Goal: Transaction & Acquisition: Register for event/course

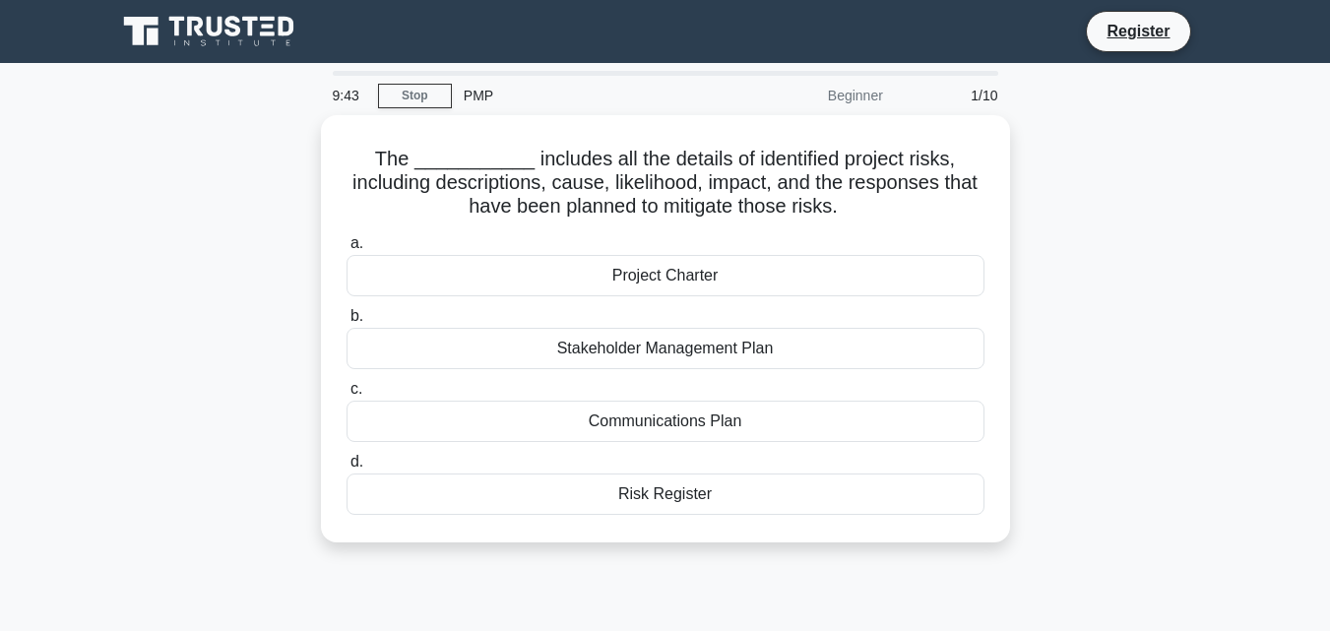
click at [1144, 277] on div "The ___________ includes all the details of identified project risks, including…" at bounding box center [665, 340] width 1122 height 451
click at [1116, 20] on link "Register" at bounding box center [1138, 31] width 87 height 25
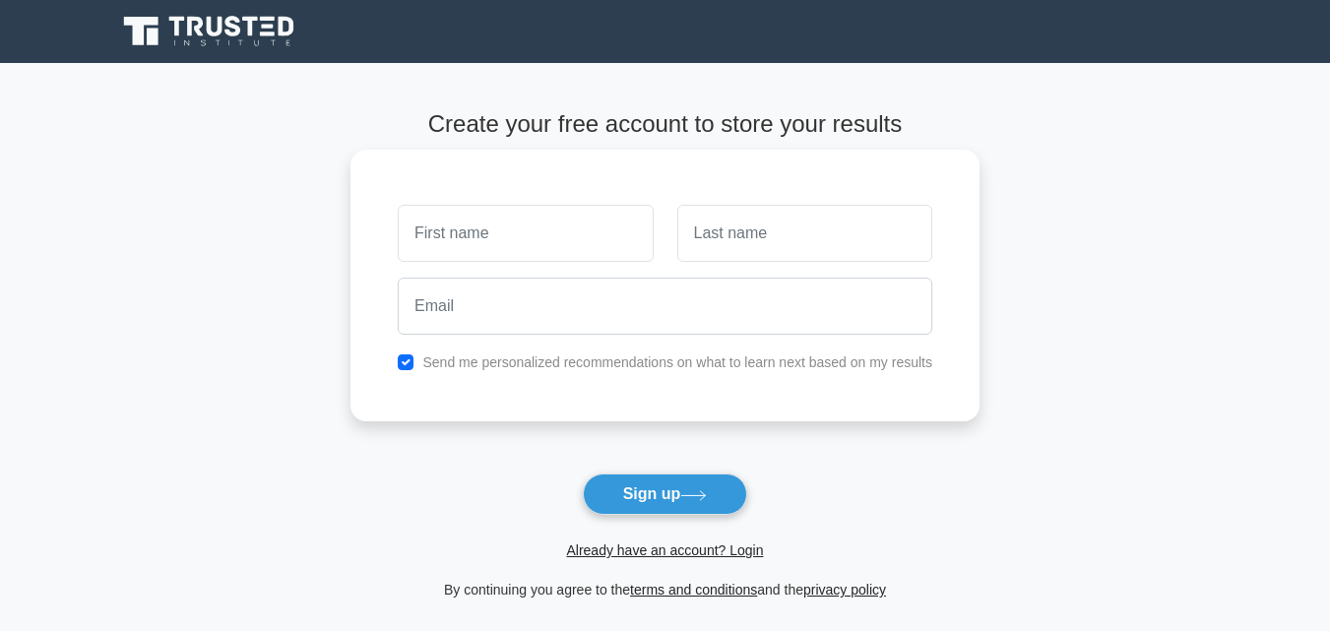
click at [426, 237] on input "text" at bounding box center [525, 233] width 255 height 57
click at [421, 227] on input "text" at bounding box center [525, 233] width 255 height 57
type input "p"
type input "[PERSON_NAME]"
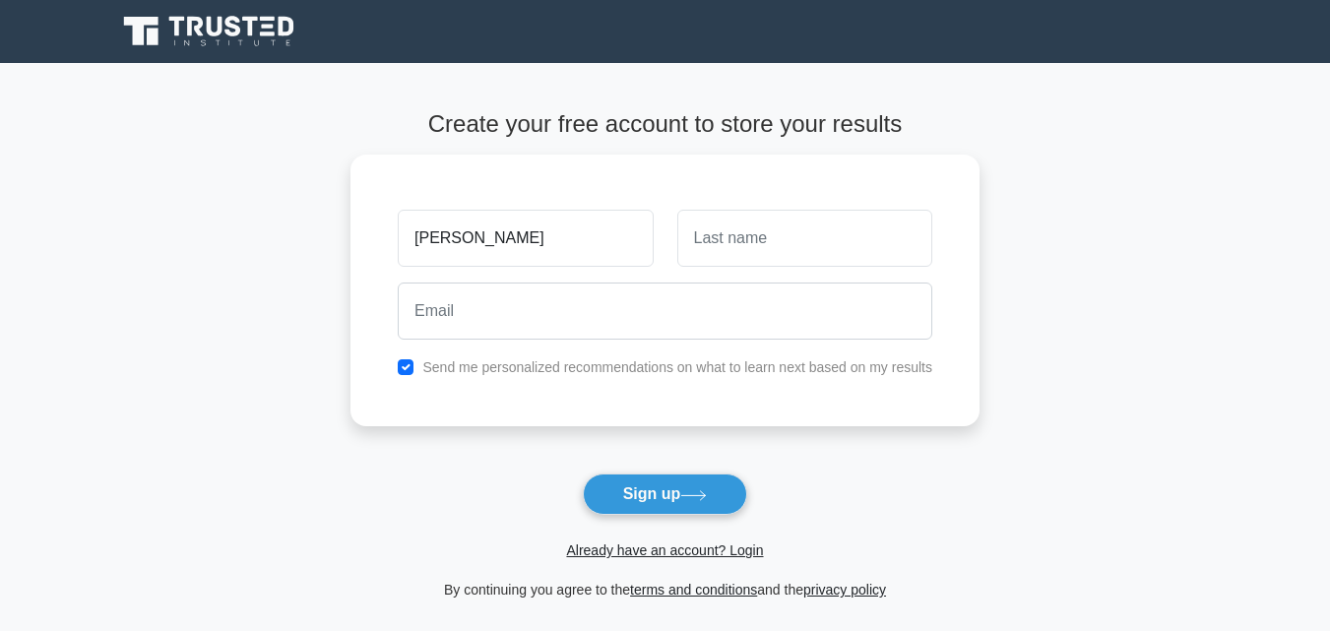
click at [583, 474] on button "Sign up" at bounding box center [665, 494] width 165 height 41
type input "Nanambi"
click at [583, 474] on button "Sign up" at bounding box center [665, 494] width 165 height 41
click at [699, 497] on icon at bounding box center [693, 495] width 27 height 11
